Goal: Task Accomplishment & Management: Use online tool/utility

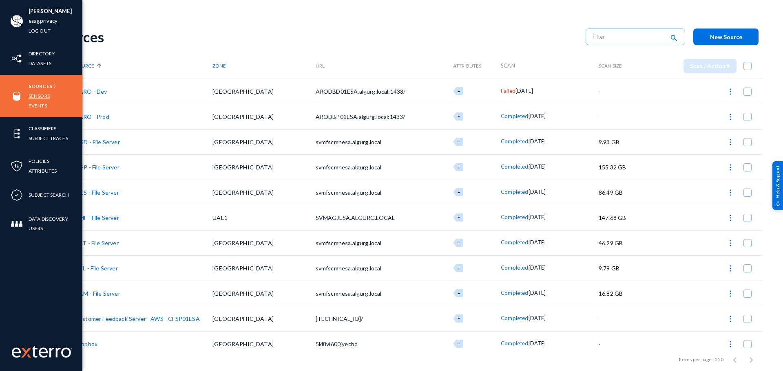
click at [47, 93] on link "Sensors" at bounding box center [39, 95] width 21 height 9
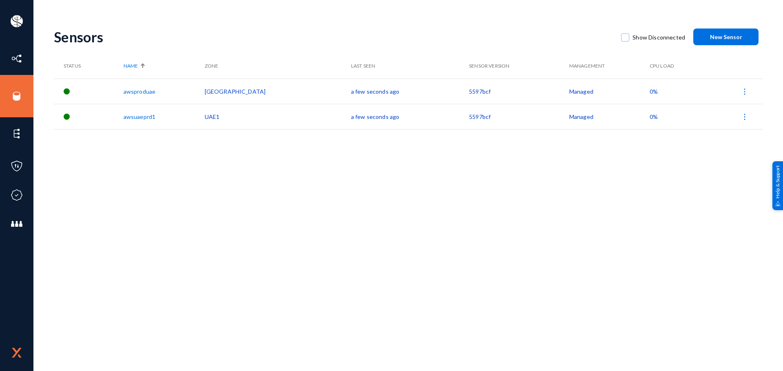
click at [744, 93] on img at bounding box center [744, 92] width 8 height 8
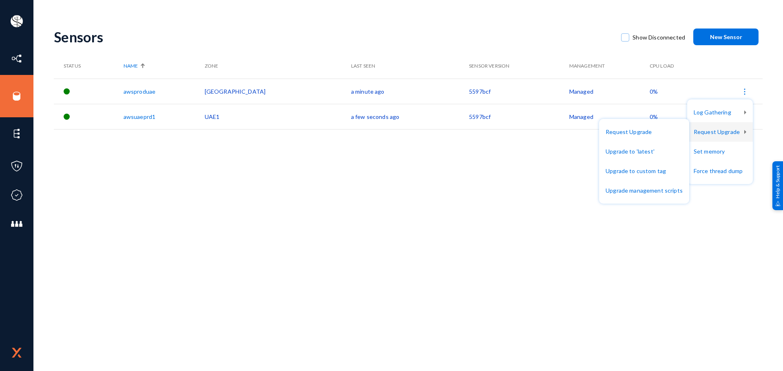
click at [19, 94] on div at bounding box center [391, 185] width 783 height 371
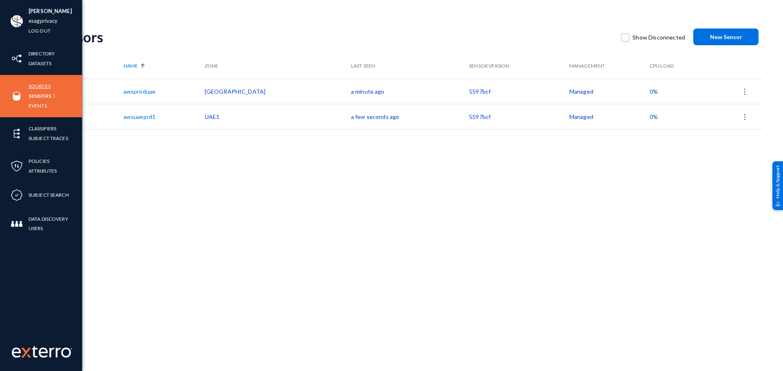
click at [43, 87] on link "Sources" at bounding box center [40, 86] width 22 height 9
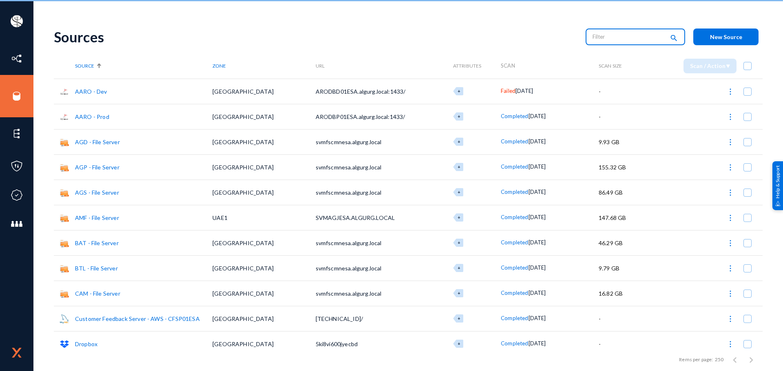
click at [606, 40] on input "text" at bounding box center [628, 37] width 72 height 12
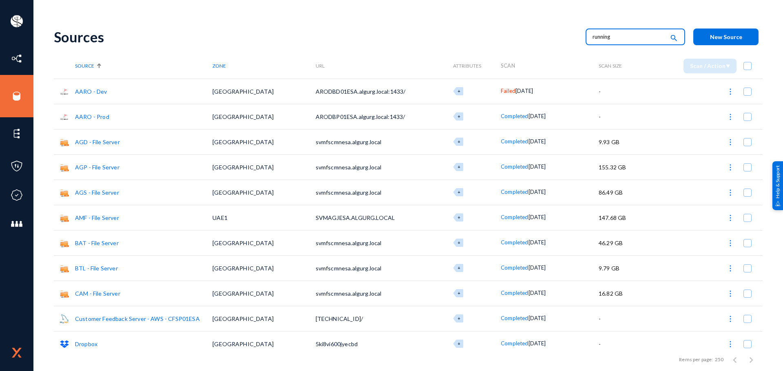
type input "running"
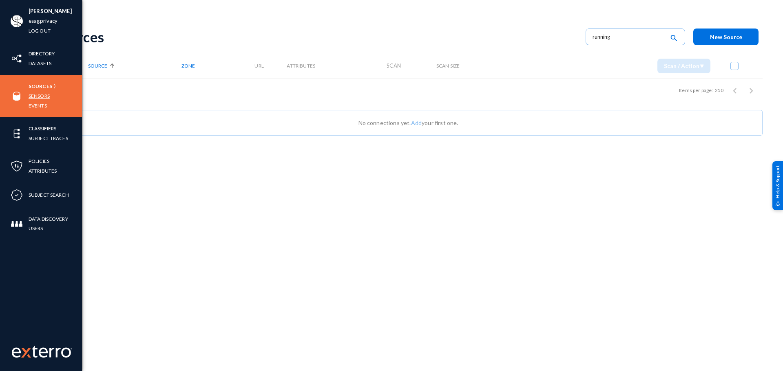
click at [41, 96] on link "Sensors" at bounding box center [39, 95] width 21 height 9
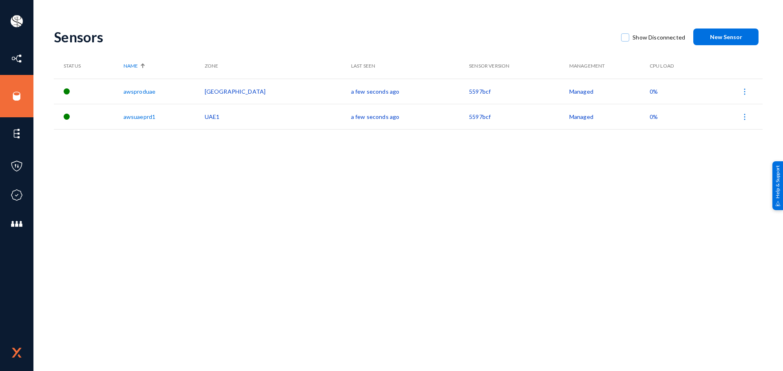
click at [745, 94] on img at bounding box center [744, 92] width 8 height 8
click at [664, 149] on div at bounding box center [391, 185] width 783 height 371
click at [743, 89] on img at bounding box center [744, 92] width 8 height 8
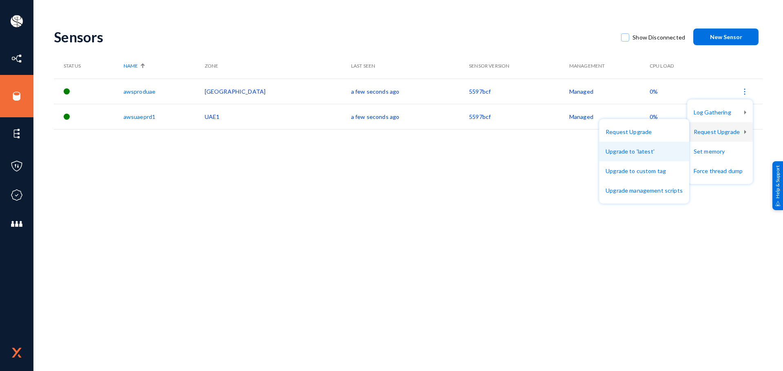
click at [663, 151] on button "Upgrade to 'latest'" at bounding box center [644, 152] width 90 height 20
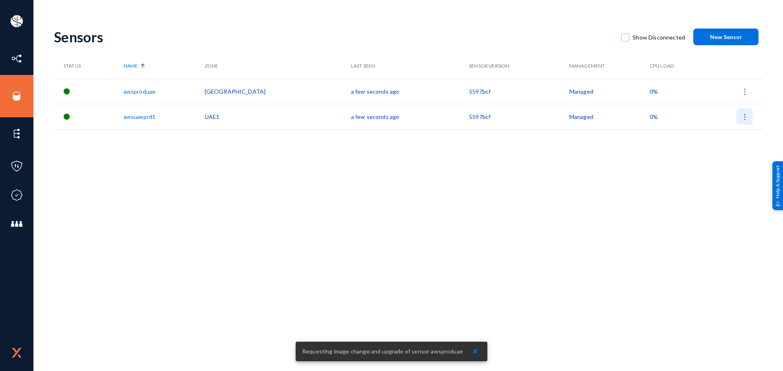
click at [744, 119] on img at bounding box center [744, 117] width 8 height 8
click at [660, 179] on div at bounding box center [391, 185] width 783 height 371
click at [672, 187] on div "Sensors Show Disconnected New Sensor Status Name Zone Last Seen Sensor Version …" at bounding box center [408, 142] width 709 height 245
click at [747, 121] on img at bounding box center [744, 117] width 8 height 8
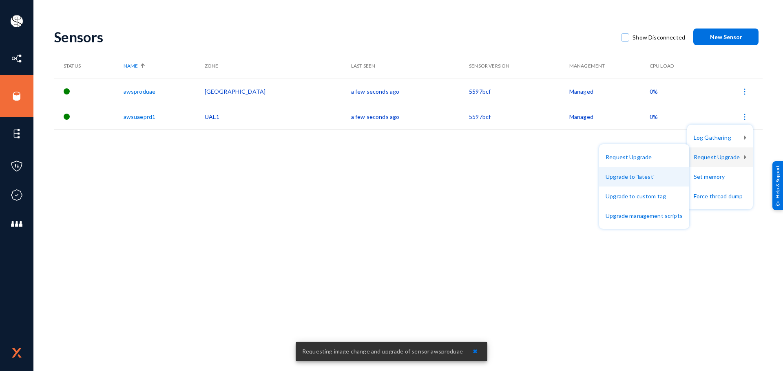
click at [663, 173] on button "Upgrade to 'latest'" at bounding box center [644, 177] width 90 height 20
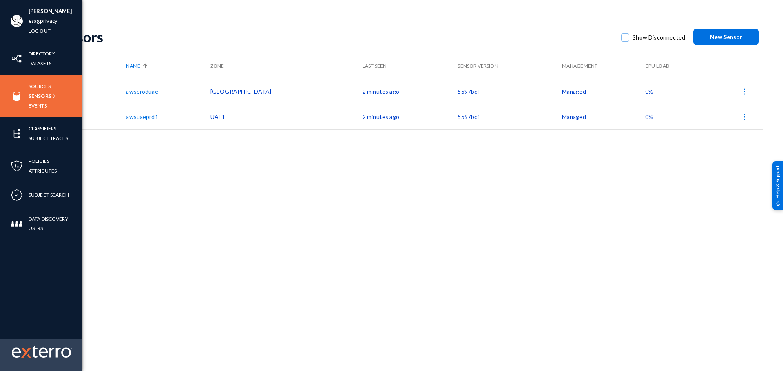
click at [27, 350] on img at bounding box center [26, 353] width 10 height 10
click at [38, 353] on img at bounding box center [42, 352] width 60 height 12
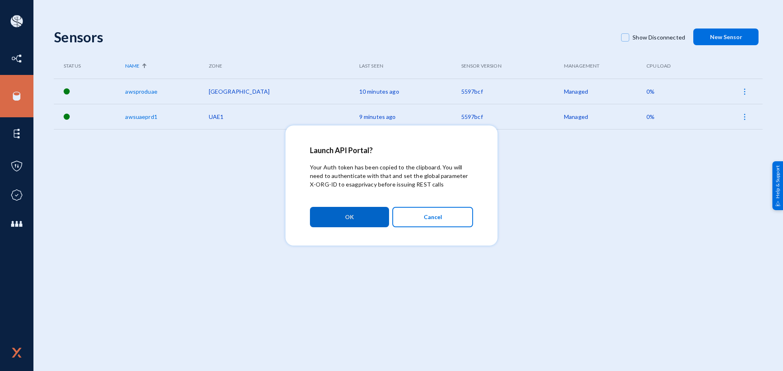
click at [418, 216] on button "Cancel" at bounding box center [432, 217] width 81 height 20
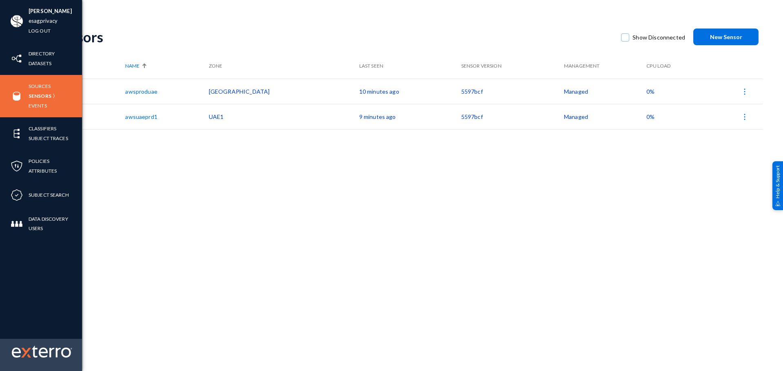
click at [23, 351] on img at bounding box center [26, 353] width 10 height 10
click at [39, 348] on img at bounding box center [42, 352] width 60 height 12
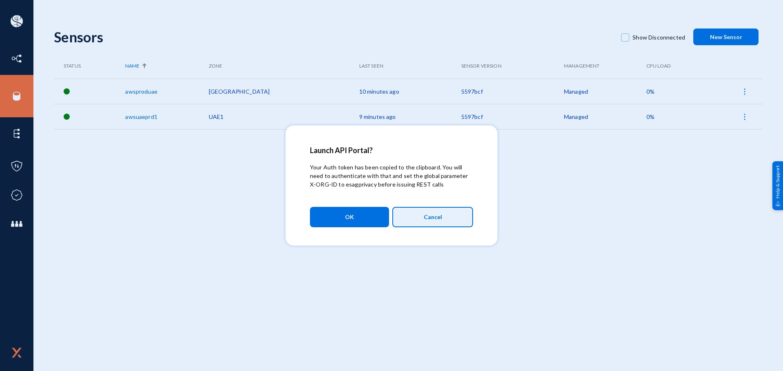
click at [419, 221] on button "Cancel" at bounding box center [432, 217] width 81 height 20
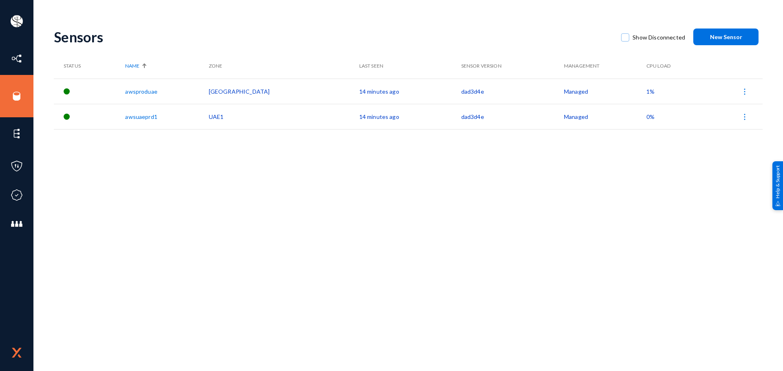
click at [461, 70] on th "Sensor Version" at bounding box center [512, 65] width 103 height 25
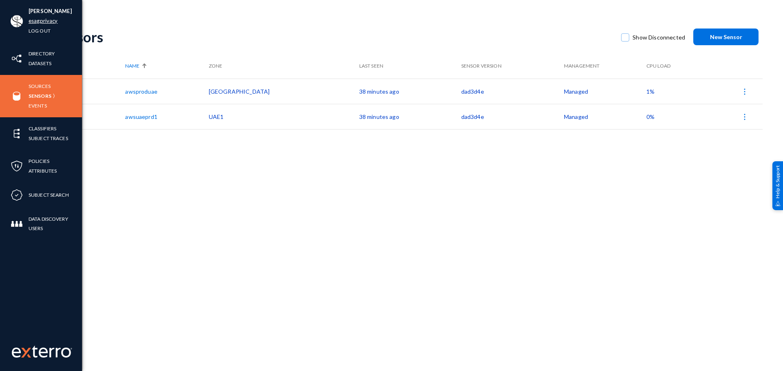
click at [44, 18] on link "esagprivacy" at bounding box center [43, 20] width 29 height 9
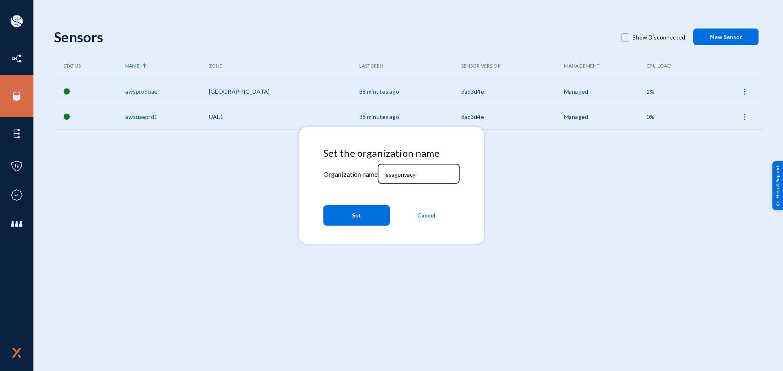
click at [432, 174] on input "esagprivacy" at bounding box center [420, 174] width 70 height 7
paste input "scriptsave-prod"
type input "scriptsave-prod"
click at [378, 217] on button "Set" at bounding box center [356, 215] width 66 height 20
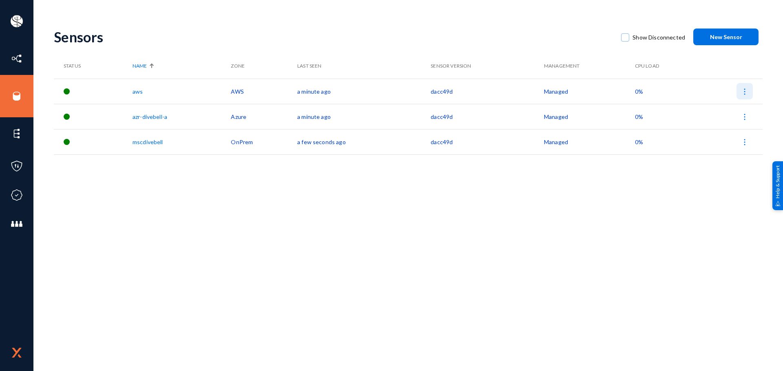
click at [746, 91] on img at bounding box center [744, 92] width 8 height 8
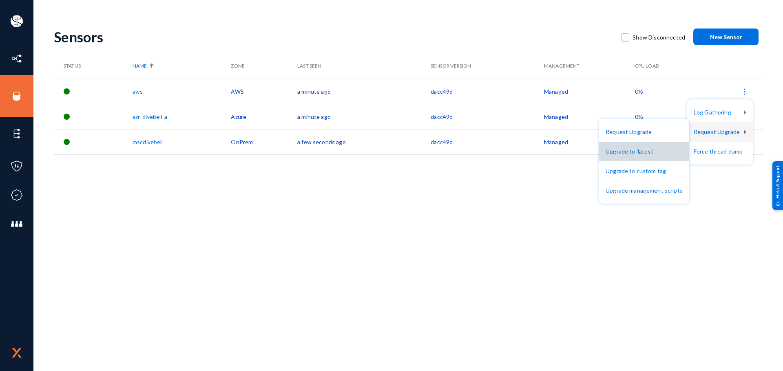
click at [663, 152] on button "Upgrade to 'latest'" at bounding box center [644, 152] width 90 height 20
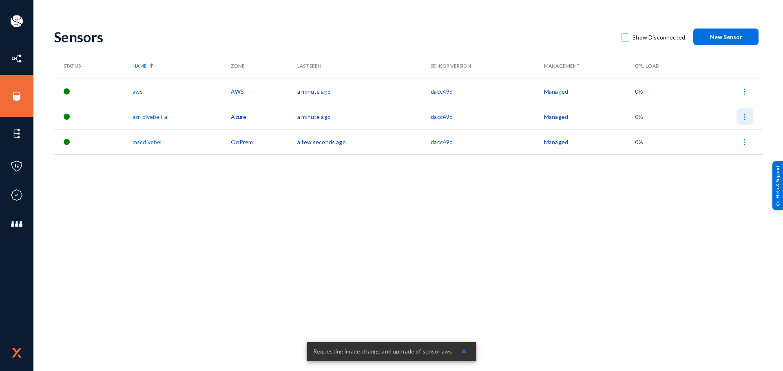
click at [742, 120] on img at bounding box center [744, 117] width 8 height 8
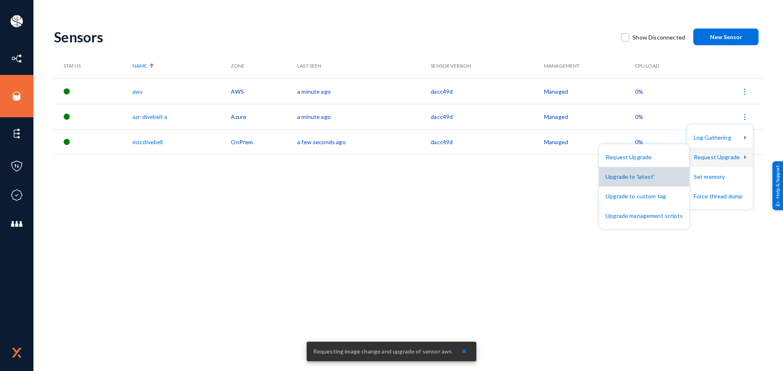
click at [661, 177] on button "Upgrade to 'latest'" at bounding box center [644, 177] width 90 height 20
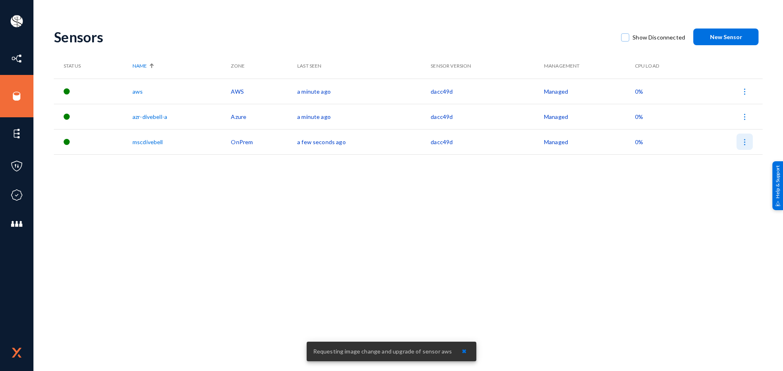
click at [744, 146] on img at bounding box center [744, 142] width 8 height 8
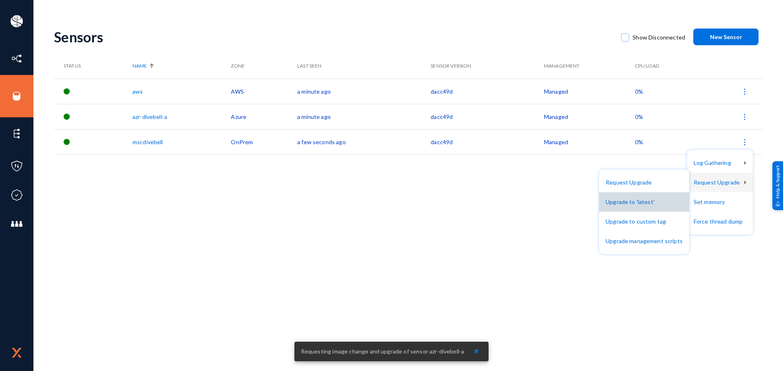
click at [661, 202] on button "Upgrade to 'latest'" at bounding box center [644, 202] width 90 height 20
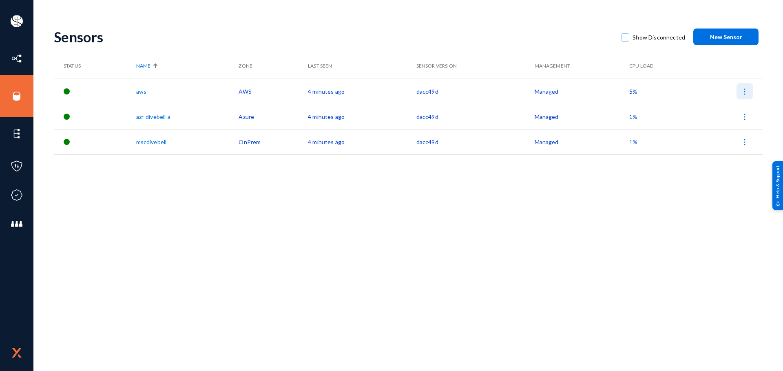
click at [745, 92] on img at bounding box center [744, 92] width 8 height 8
click at [87, 9] on div at bounding box center [391, 185] width 783 height 371
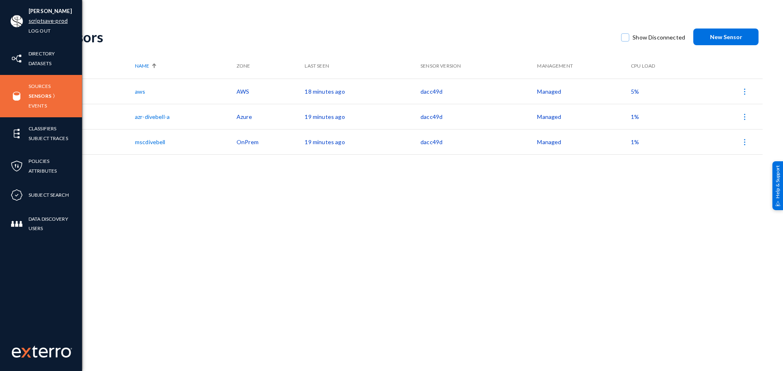
click at [52, 20] on link "scriptsave-prod" at bounding box center [48, 20] width 39 height 9
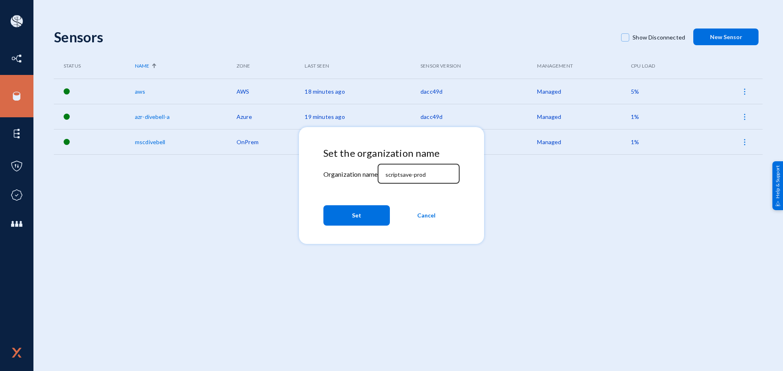
click at [438, 170] on div "scriptsave-prod" at bounding box center [418, 173] width 73 height 21
paste input "qaprdpupdrp9"
type input "qaprdpupdrp9"
click at [378, 214] on button "Set" at bounding box center [356, 215] width 66 height 20
